Goal: Task Accomplishment & Management: Complete application form

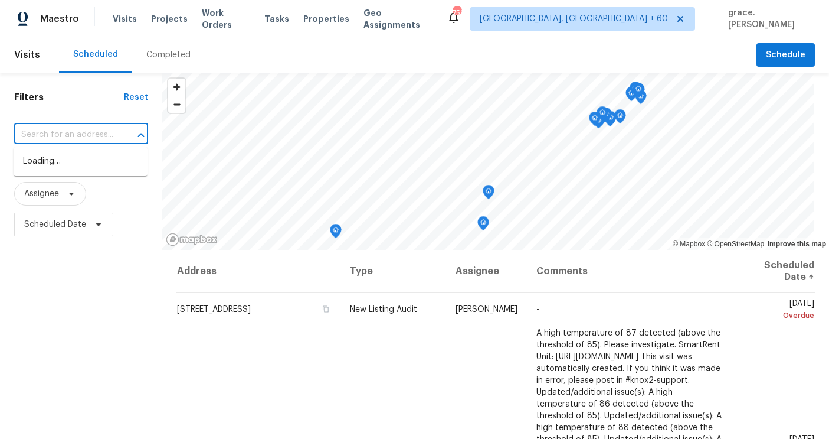
click at [70, 128] on input "text" at bounding box center [64, 135] width 101 height 18
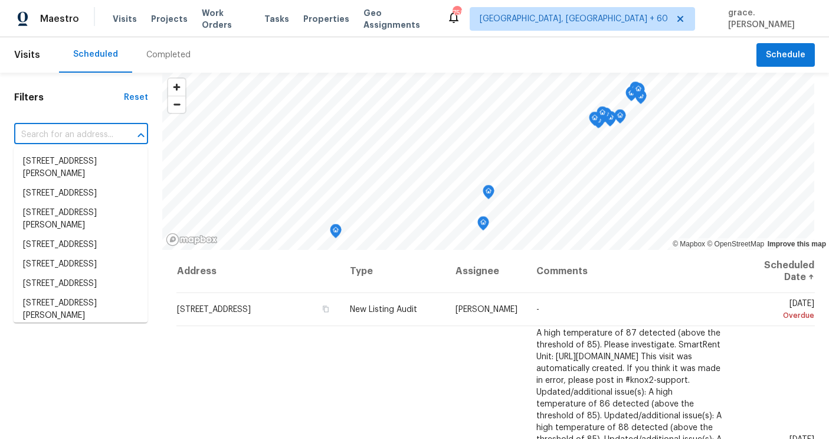
paste input "7907"
type input "7907"
paste input "[STREET_ADDRESS][PERSON_NAME]"
type input "[STREET_ADDRESS][PERSON_NAME]"
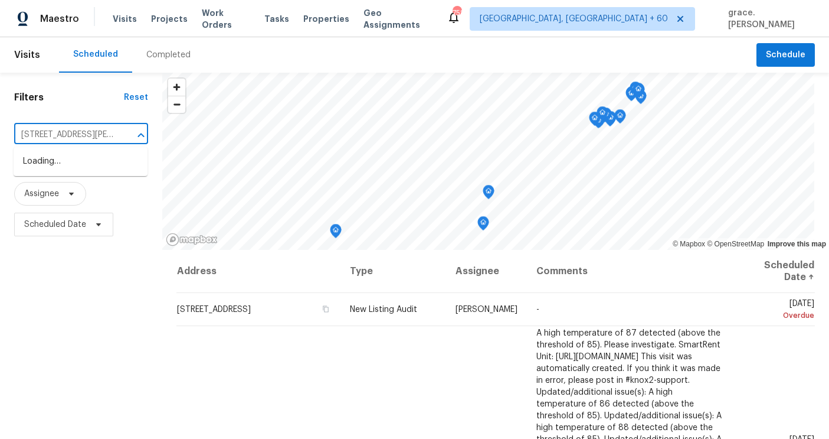
scroll to position [0, 45]
click at [77, 167] on li "[STREET_ADDRESS][PERSON_NAME]" at bounding box center [81, 168] width 134 height 32
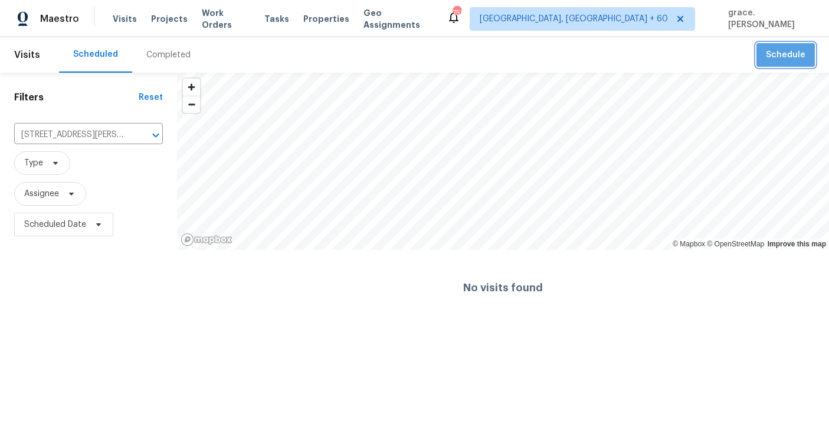
click at [805, 57] on span "Schedule" at bounding box center [786, 55] width 40 height 15
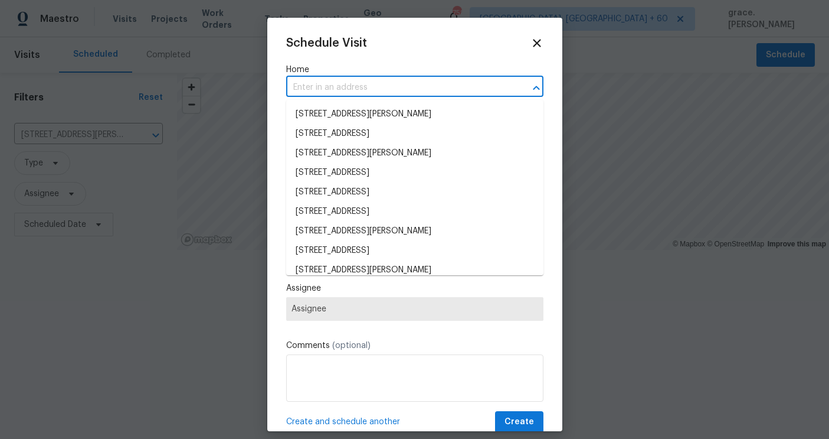
click at [347, 84] on input "text" at bounding box center [398, 88] width 224 height 18
paste input "[STREET_ADDRESS][PERSON_NAME]"
type input "[STREET_ADDRESS][PERSON_NAME]"
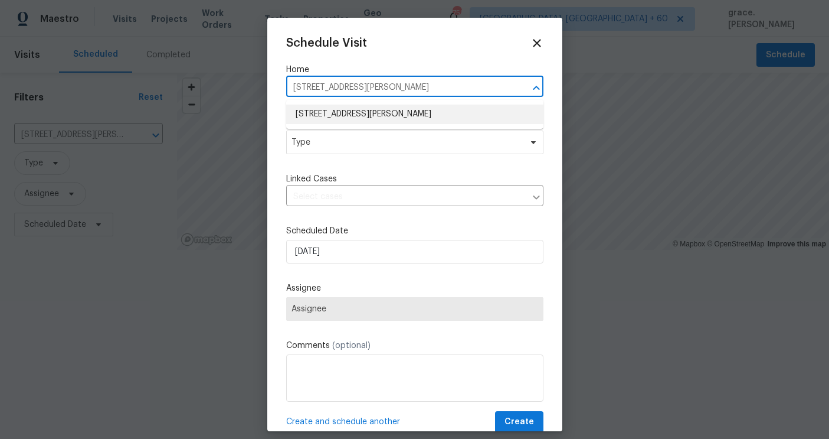
click at [339, 113] on li "[STREET_ADDRESS][PERSON_NAME]" at bounding box center [414, 113] width 257 height 19
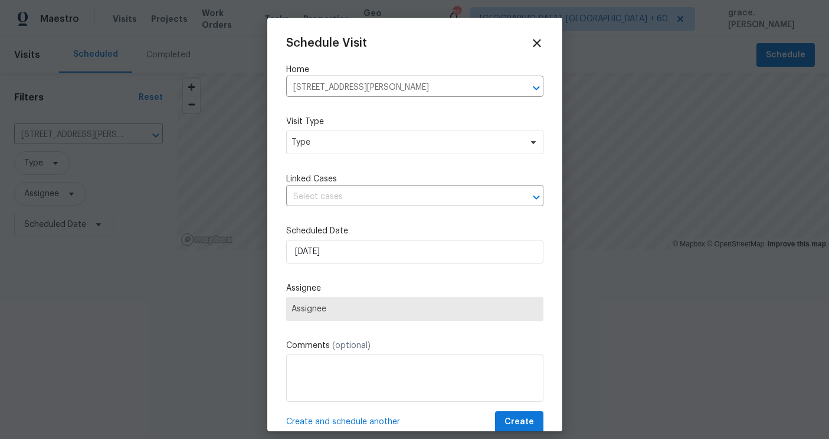
click at [339, 135] on div "Visit Type Type" at bounding box center [414, 135] width 257 height 38
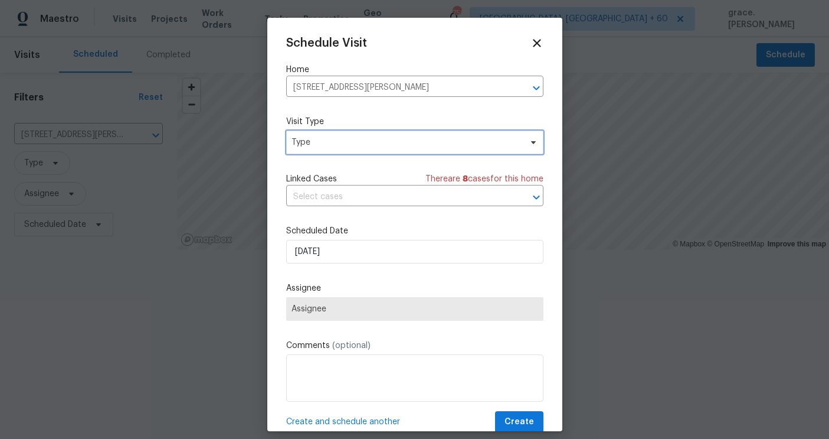
click at [339, 145] on span "Type" at bounding box center [407, 142] width 230 height 12
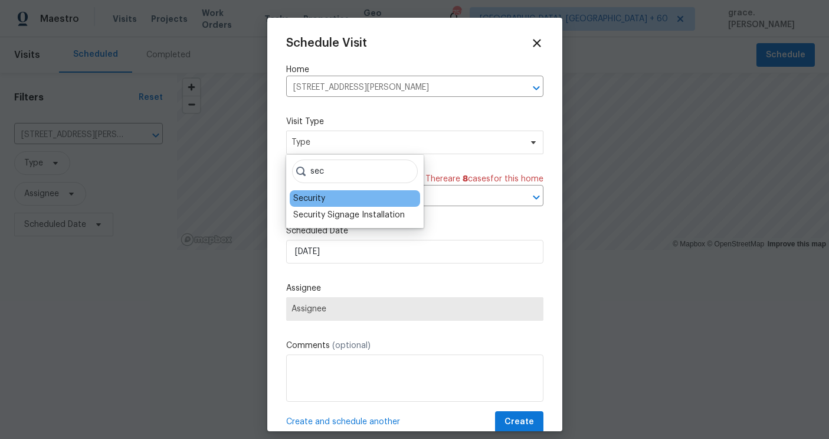
type input "sec"
click at [313, 204] on div "Security" at bounding box center [309, 198] width 32 height 12
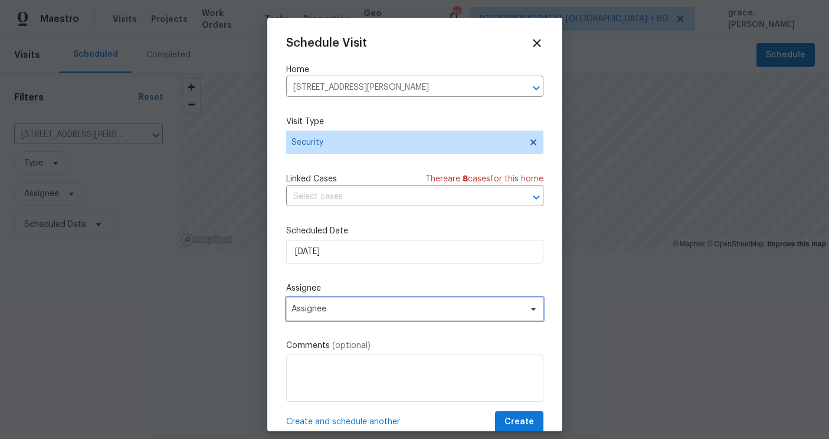
click at [332, 317] on span "Assignee" at bounding box center [414, 309] width 257 height 24
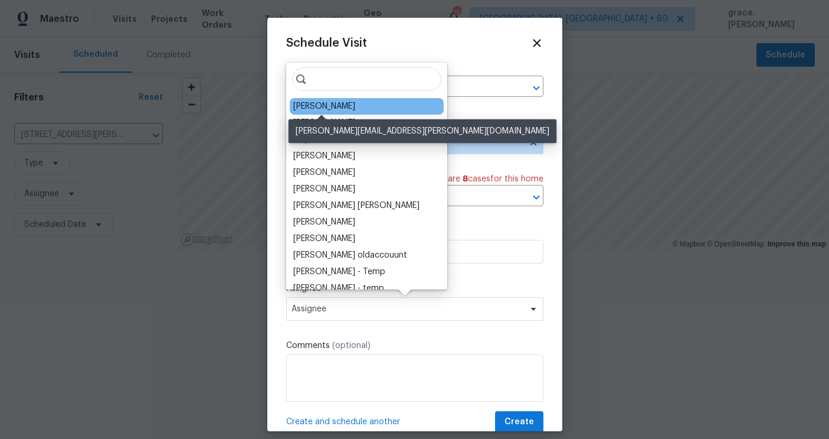
click at [325, 111] on div "[PERSON_NAME]" at bounding box center [324, 106] width 62 height 12
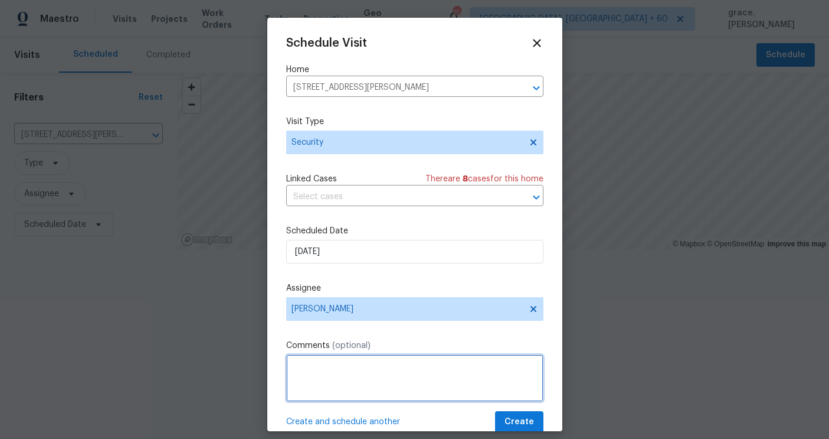
click at [376, 388] on textarea at bounding box center [414, 377] width 257 height 47
type textarea "Rental scam"
